Goal: Information Seeking & Learning: Learn about a topic

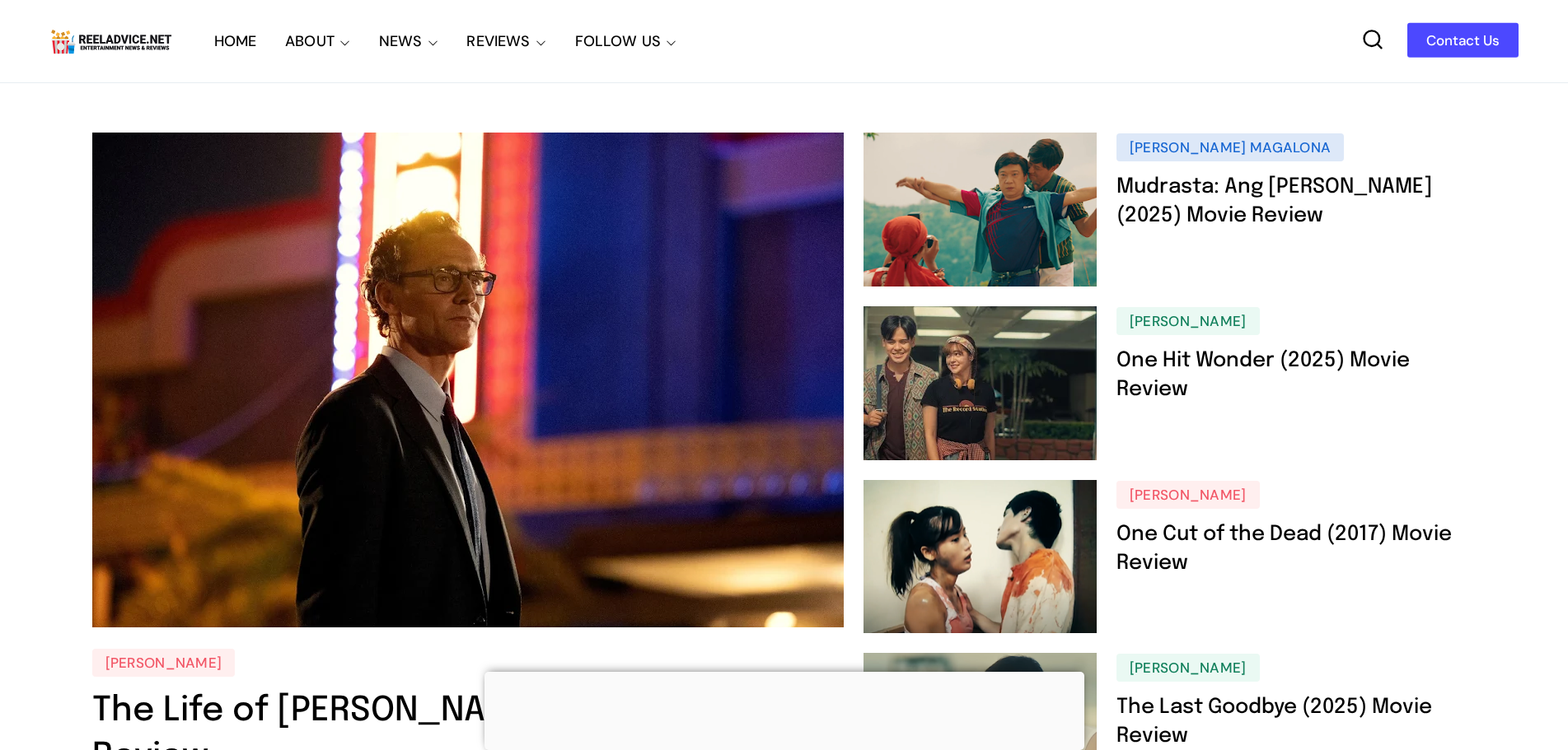
click at [775, 672] on div at bounding box center [784, 672] width 599 height 0
click at [776, 680] on div at bounding box center [784, 680] width 599 height 0
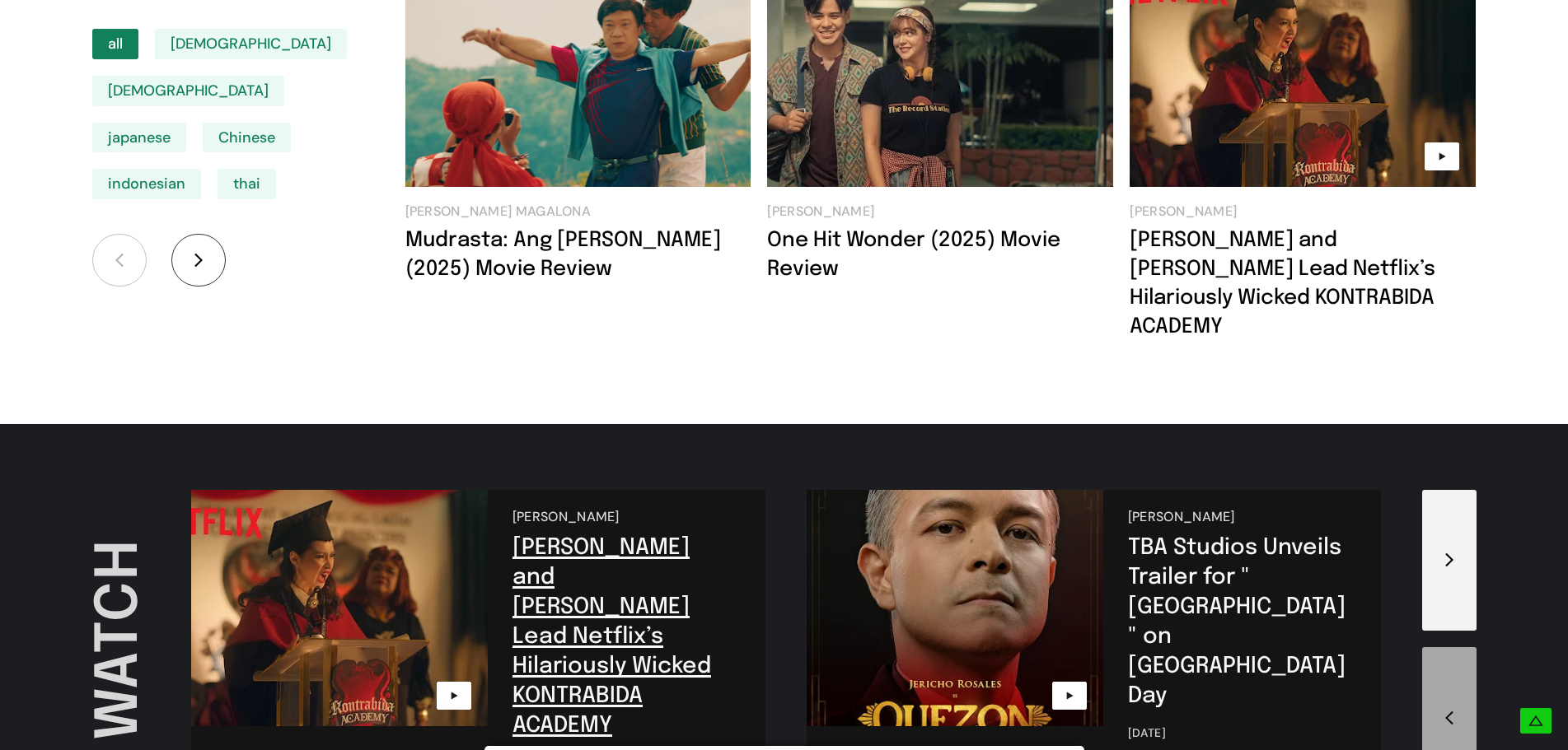
scroll to position [2883, 0]
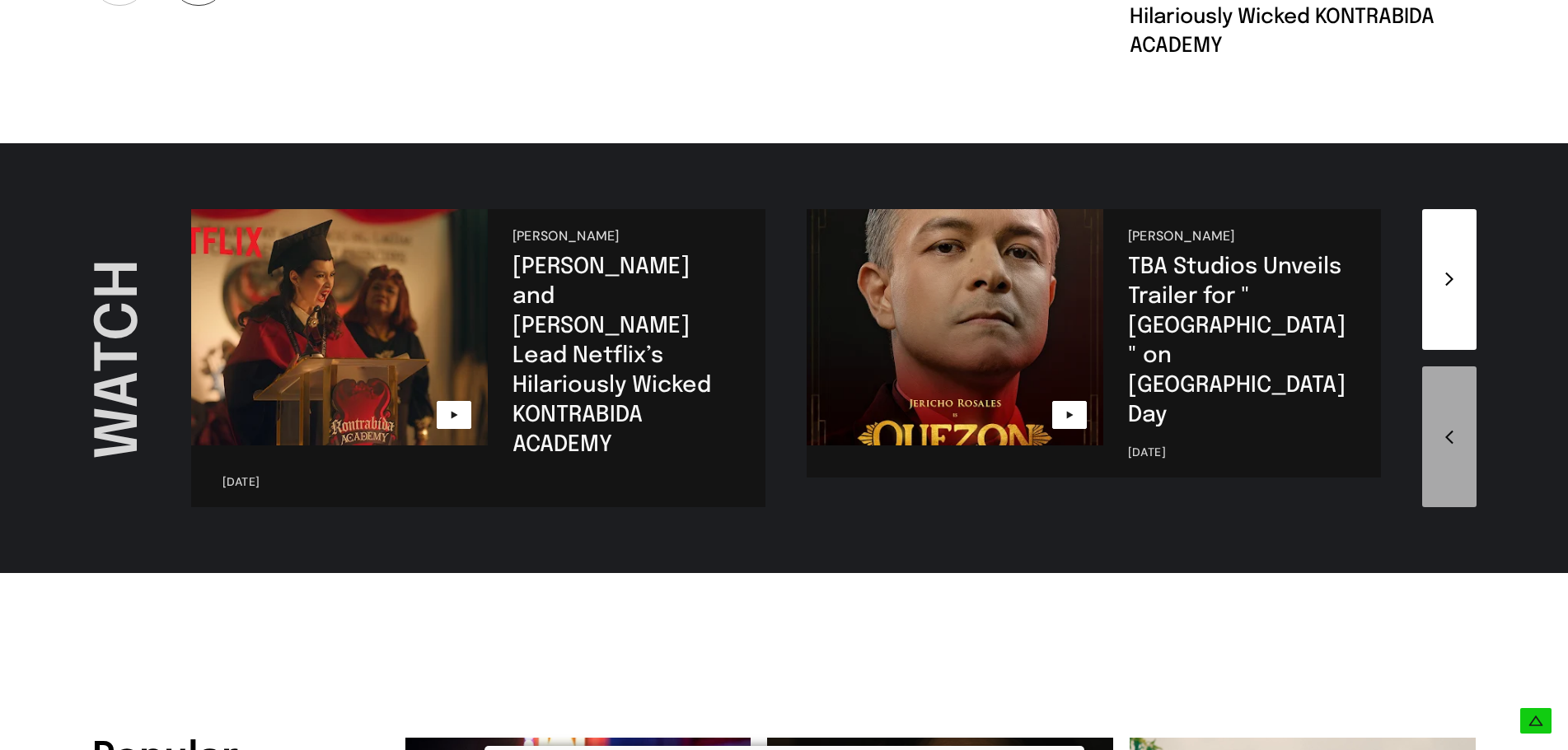
click at [1465, 209] on span at bounding box center [1449, 280] width 55 height 141
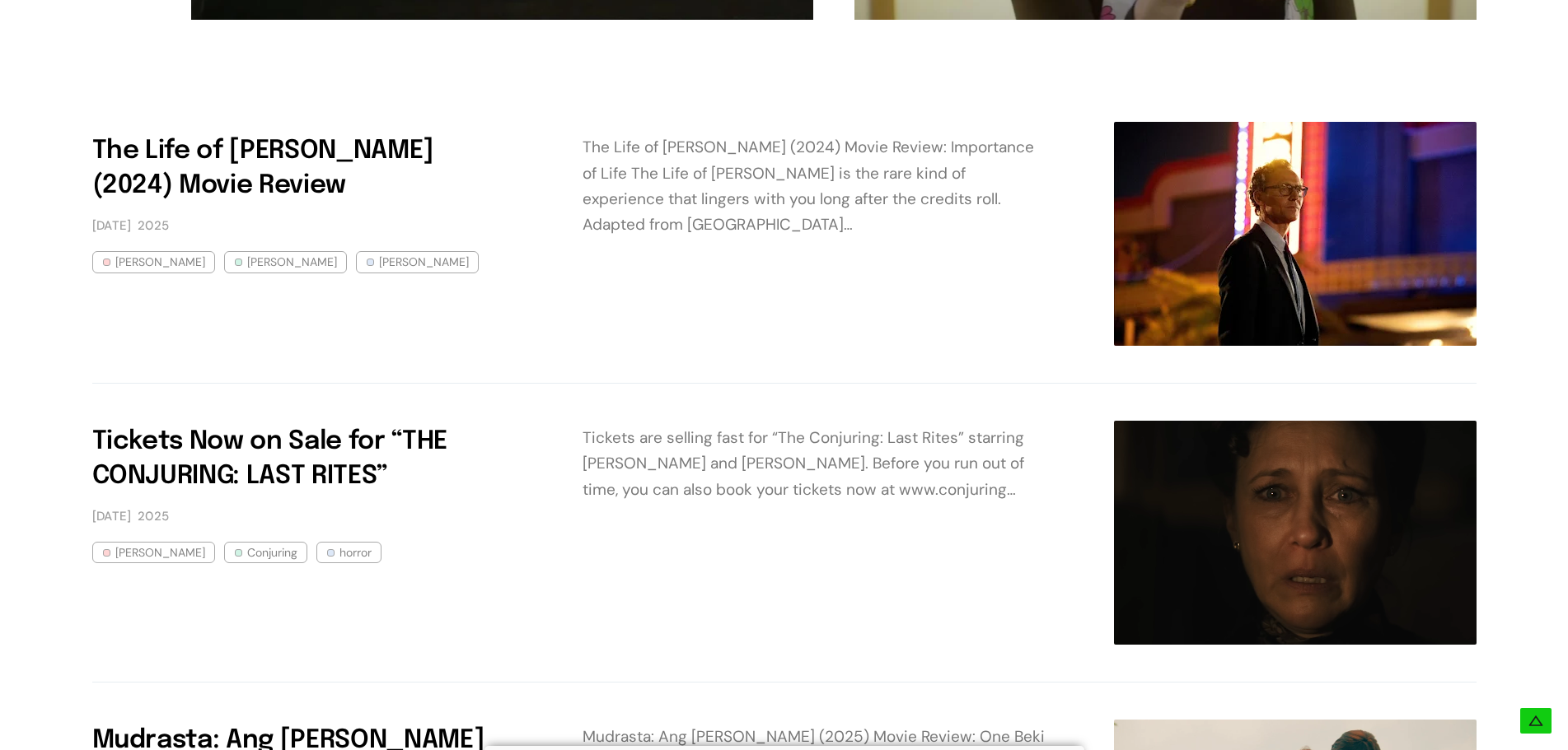
scroll to position [4859, 0]
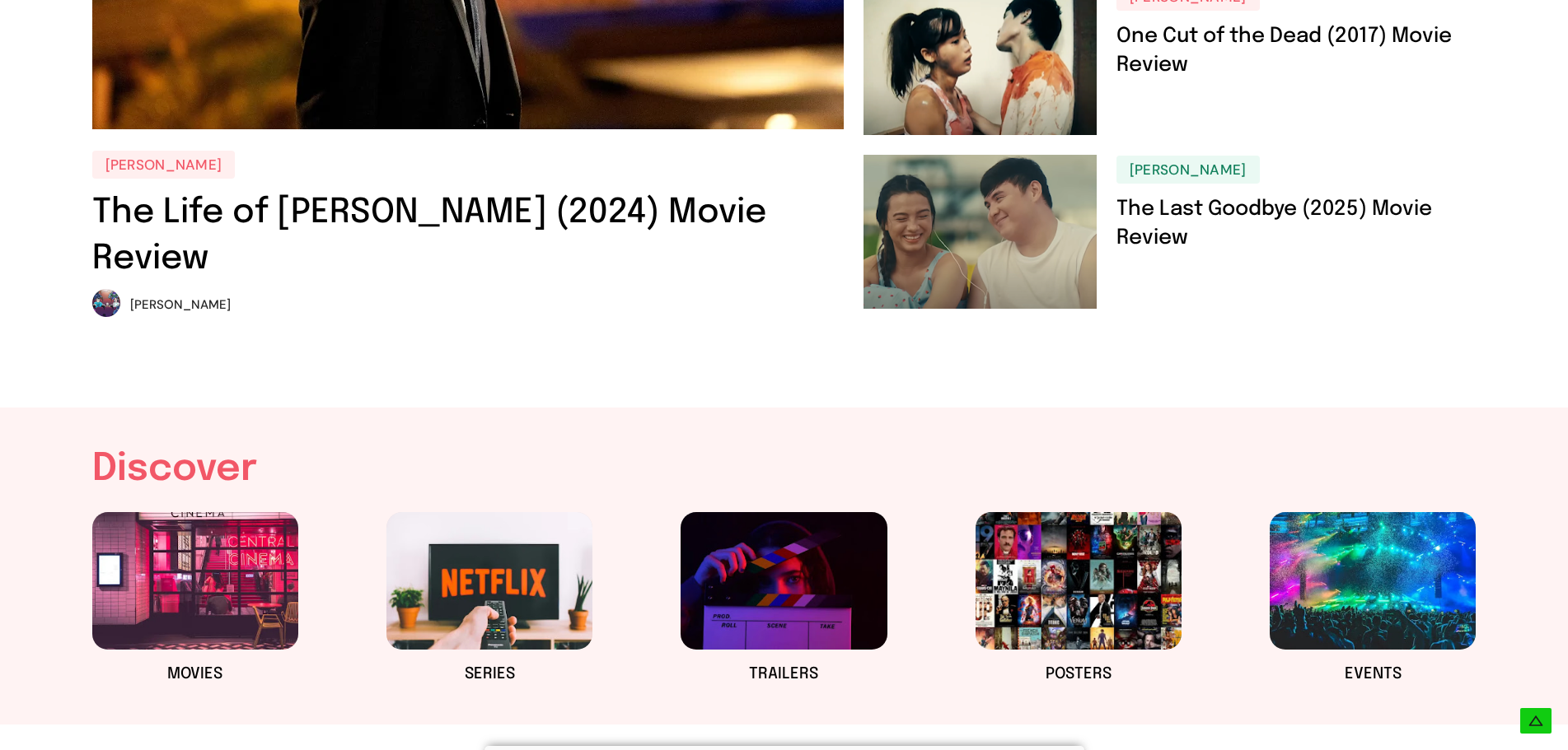
scroll to position [494, 0]
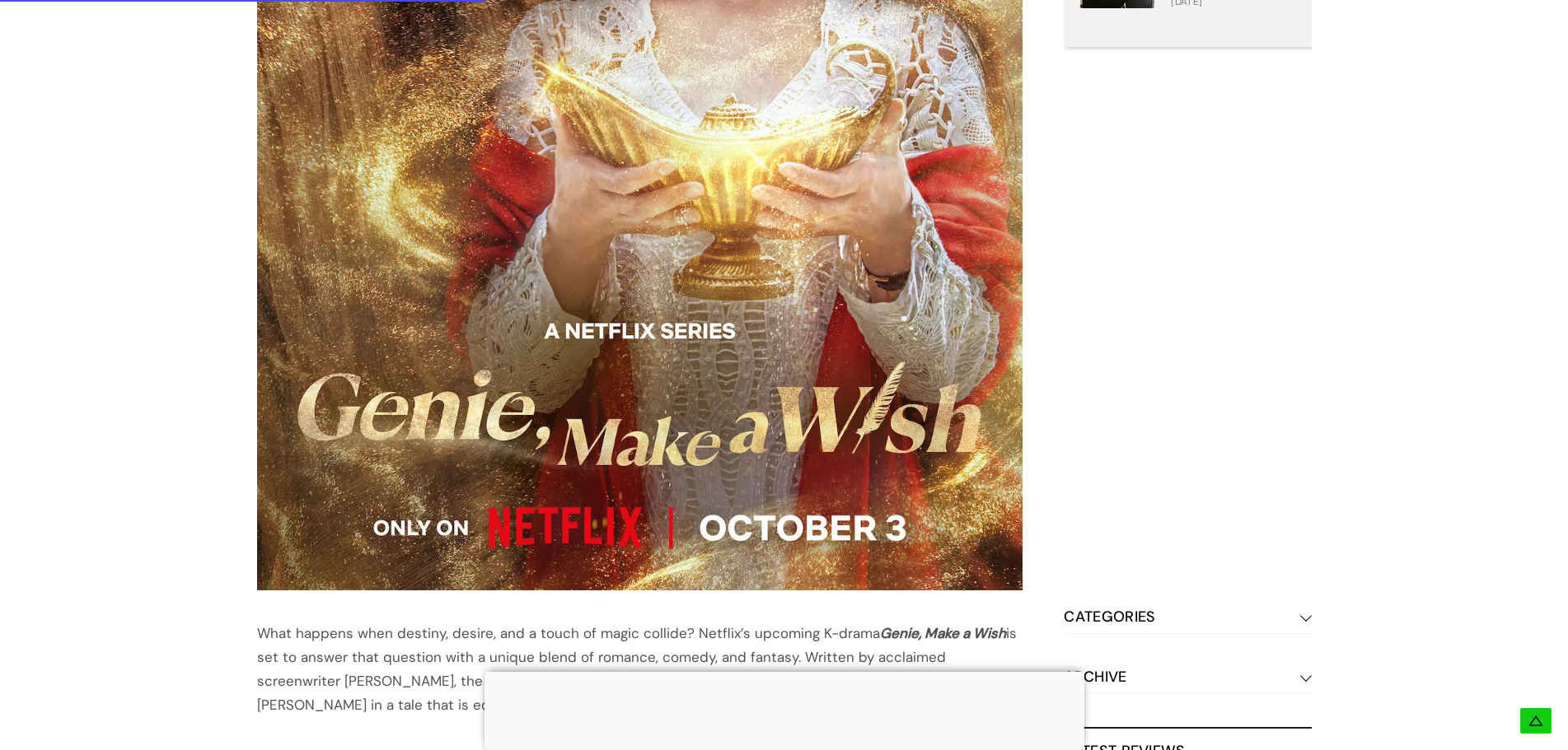
scroll to position [1317, 0]
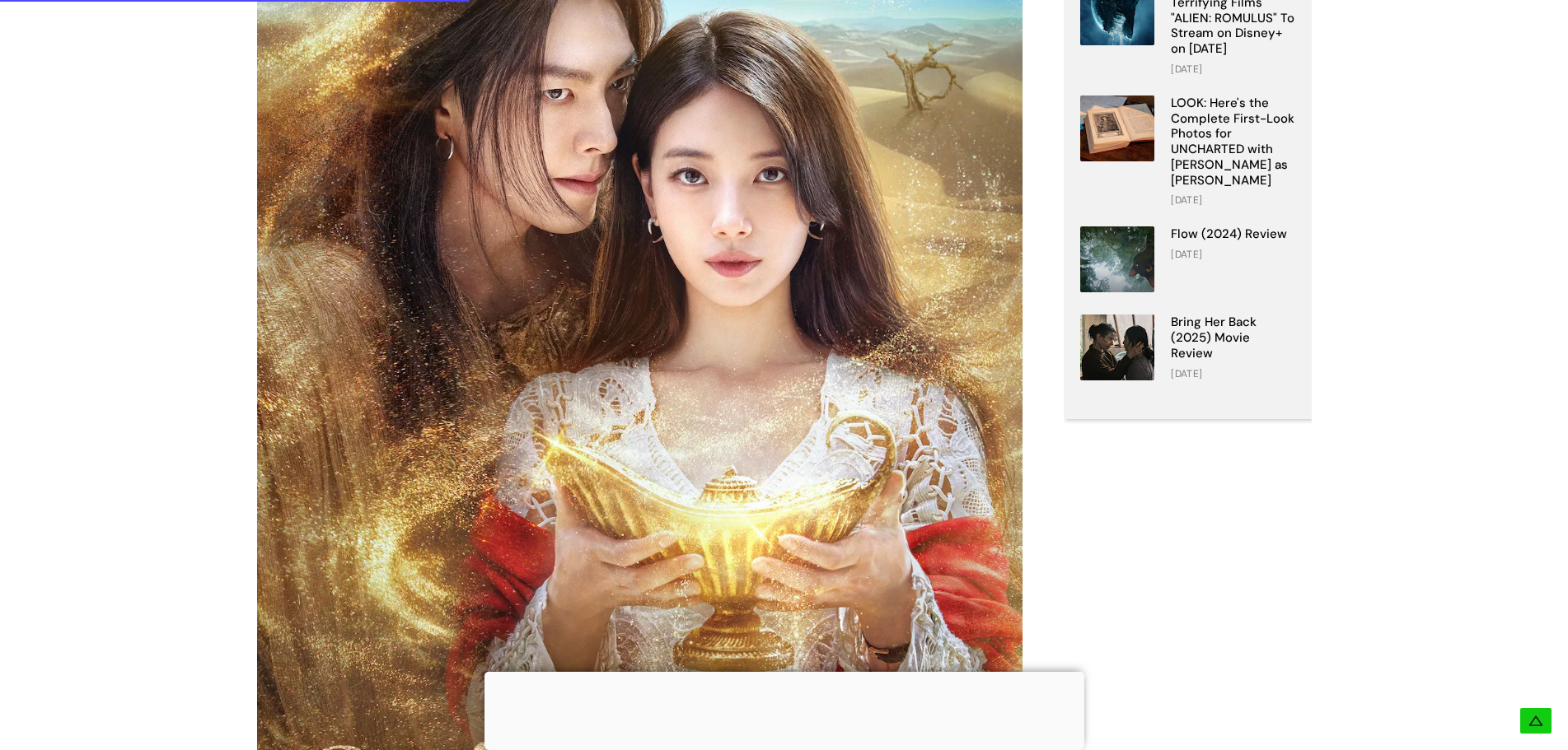
scroll to position [494, 0]
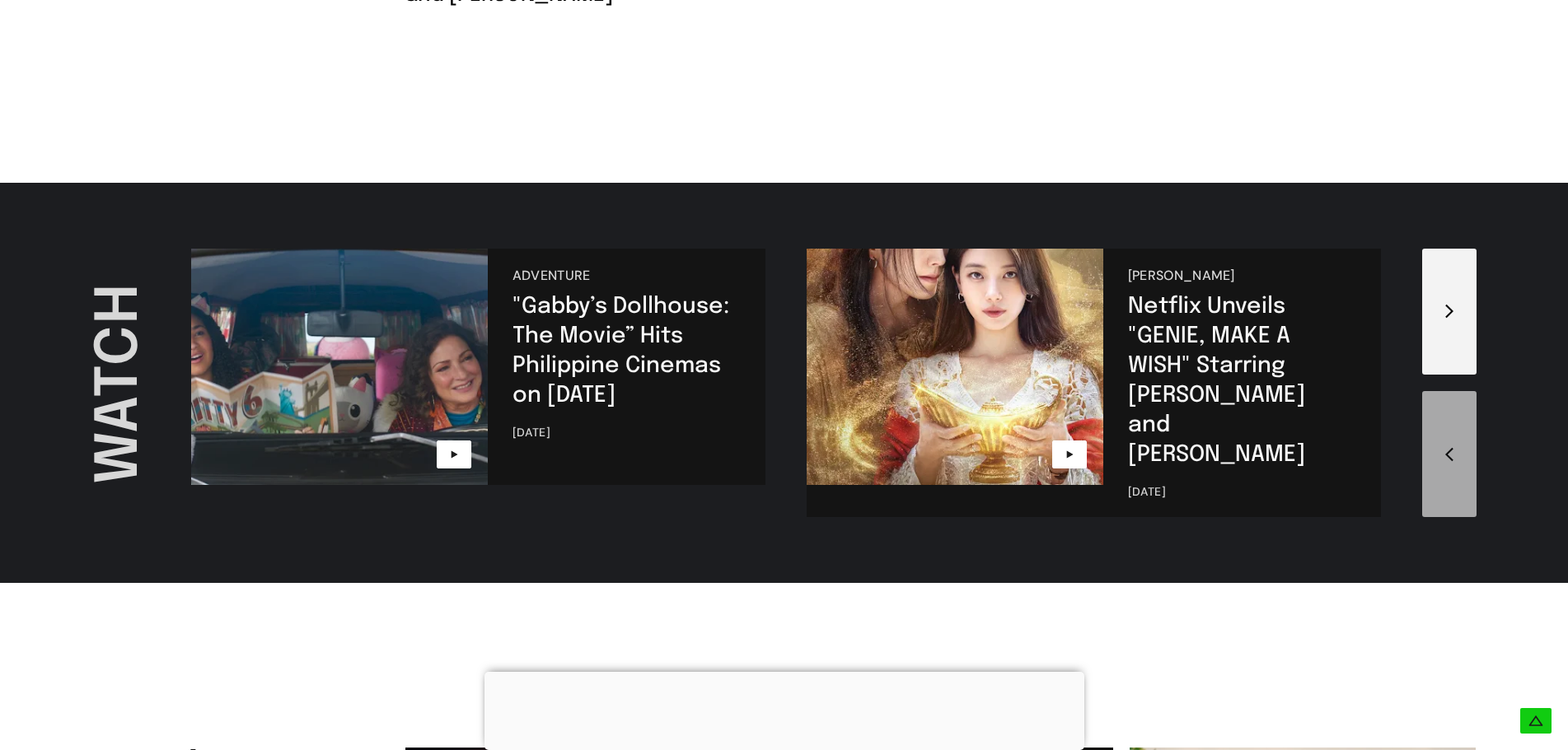
scroll to position [2554, 0]
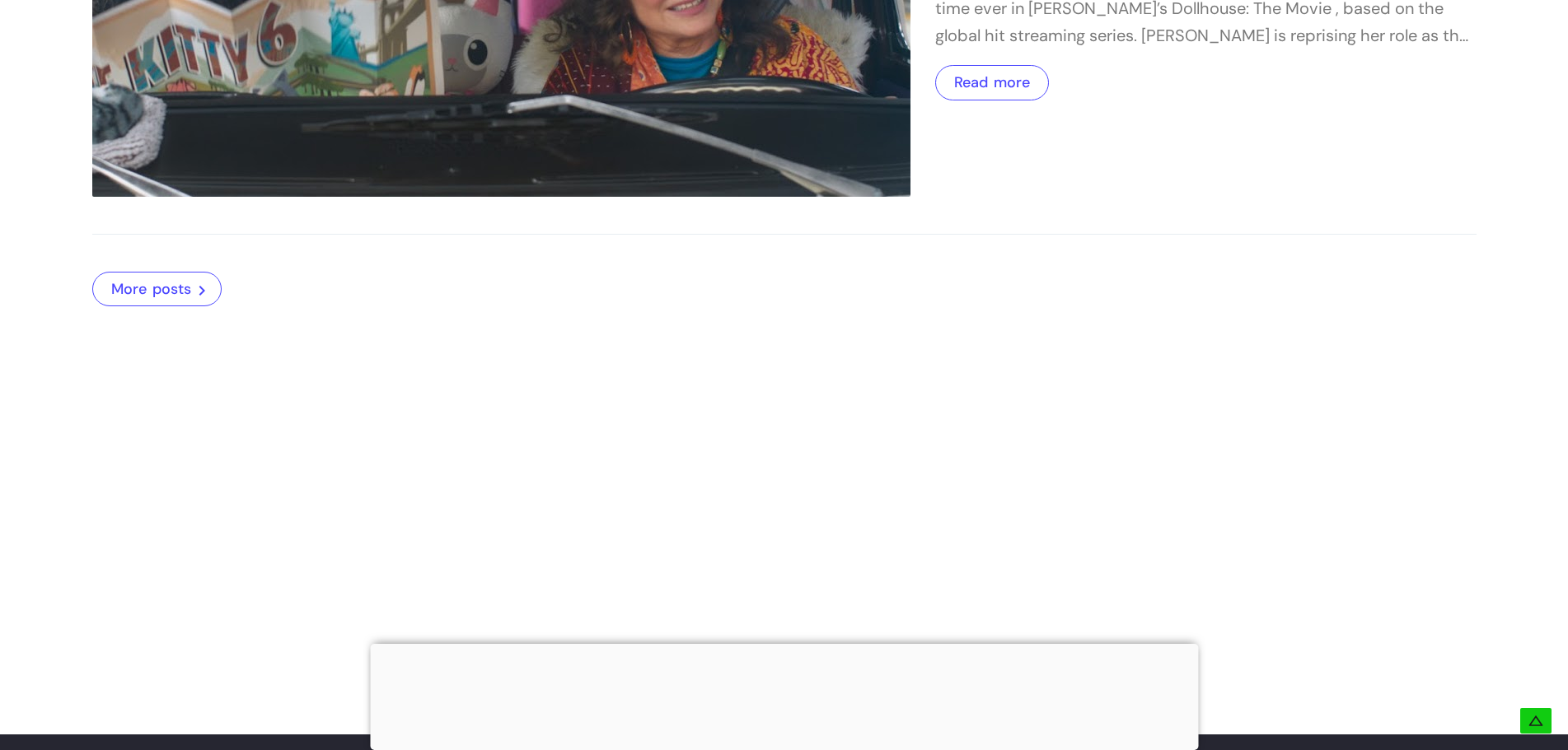
scroll to position [494, 0]
